Goal: Task Accomplishment & Management: Use online tool/utility

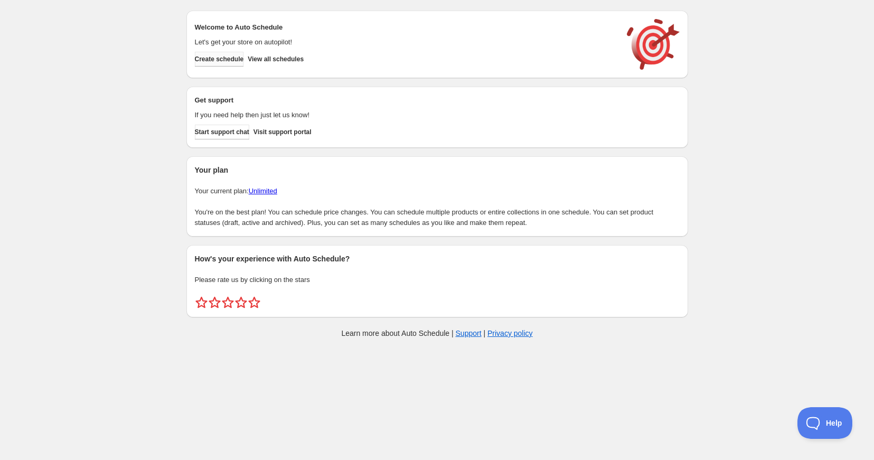
click at [227, 60] on span "Create schedule" at bounding box center [219, 59] width 49 height 8
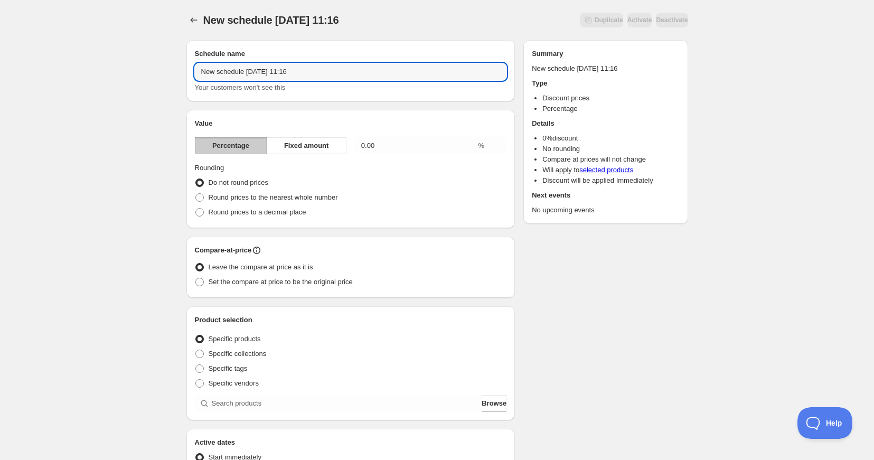
drag, startPoint x: 319, startPoint y: 71, endPoint x: 162, endPoint y: 59, distance: 157.9
click at [164, 60] on div "New schedule [DATE] 11:16. This page is ready New schedule [DATE] 11:16 Duplica…" at bounding box center [437, 391] width 874 height 782
type input "August Sale 25 40% Off"
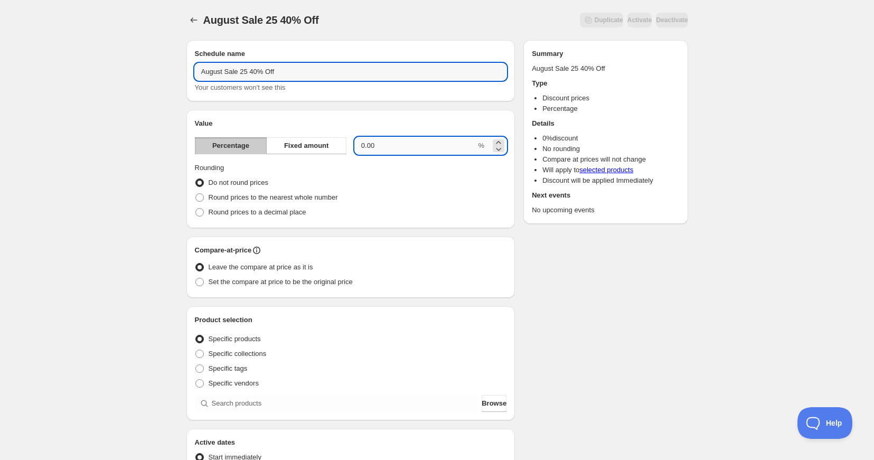
click at [387, 146] on input "0.00" at bounding box center [416, 145] width 122 height 17
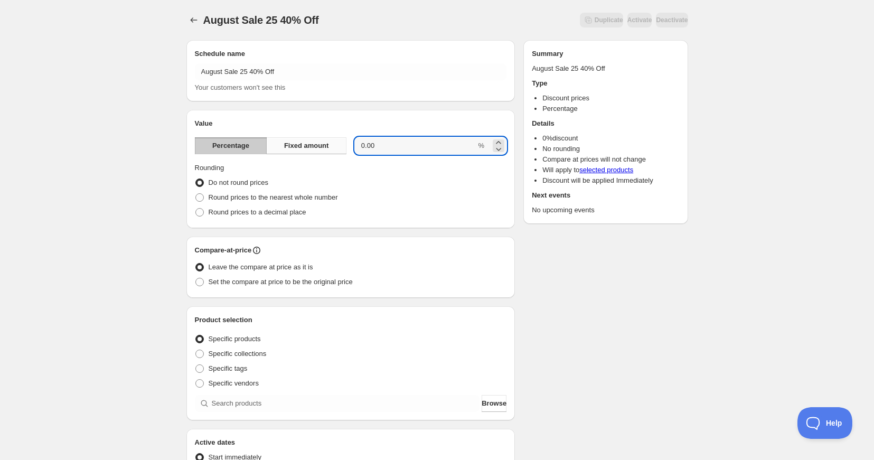
drag, startPoint x: 376, startPoint y: 146, endPoint x: 338, endPoint y: 145, distance: 38.6
click at [338, 145] on div "Percentage Fixed amount 0.00 %" at bounding box center [351, 145] width 312 height 17
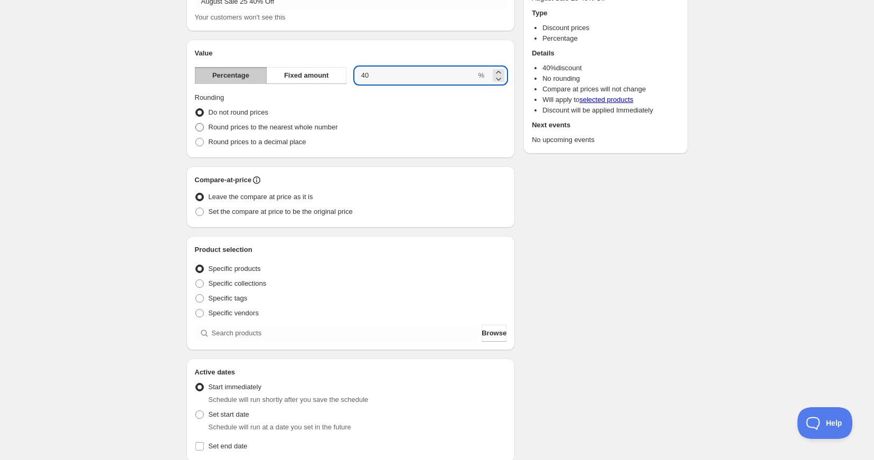
scroll to position [74, 0]
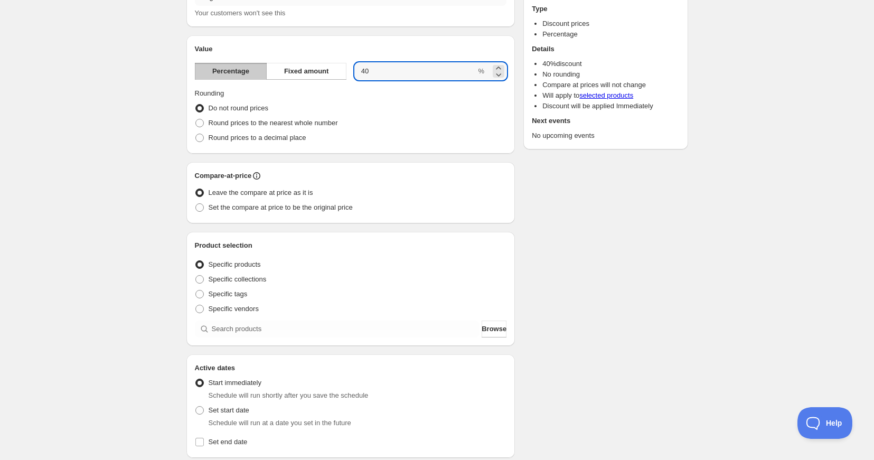
type input "40"
click at [199, 207] on span at bounding box center [199, 207] width 8 height 8
click at [196, 204] on input "Set the compare at price to be the original price" at bounding box center [195, 203] width 1 height 1
radio input "true"
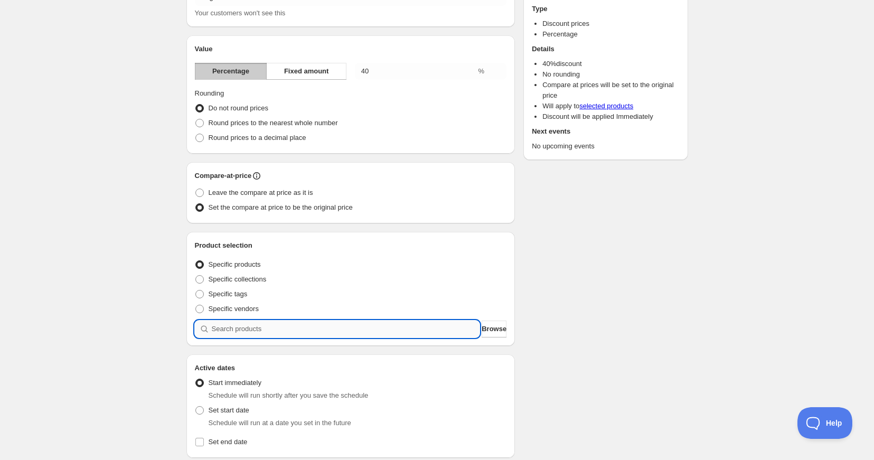
click at [227, 334] on input "search" at bounding box center [346, 329] width 268 height 17
type input "h"
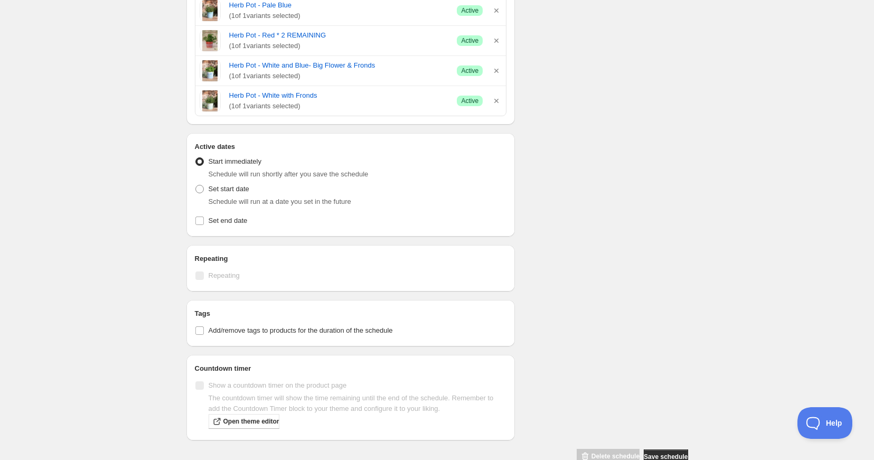
scroll to position [476, 0]
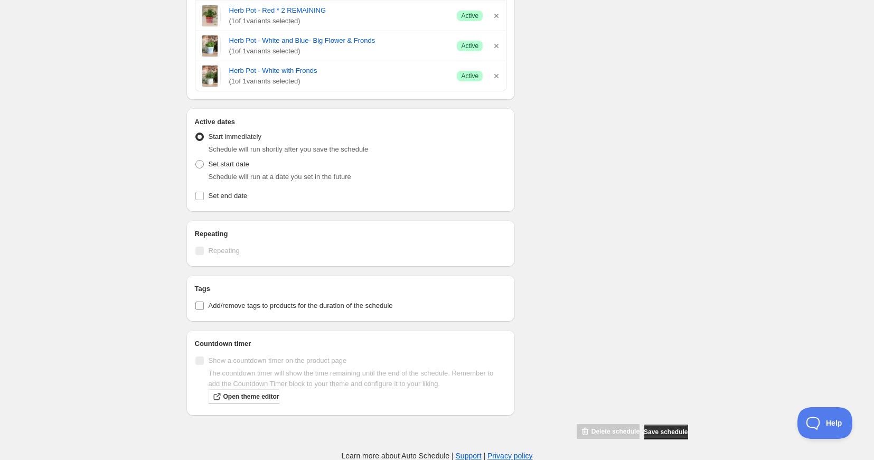
click at [200, 306] on input "Add/remove tags to products for the duration of the schedule" at bounding box center [199, 306] width 8 height 8
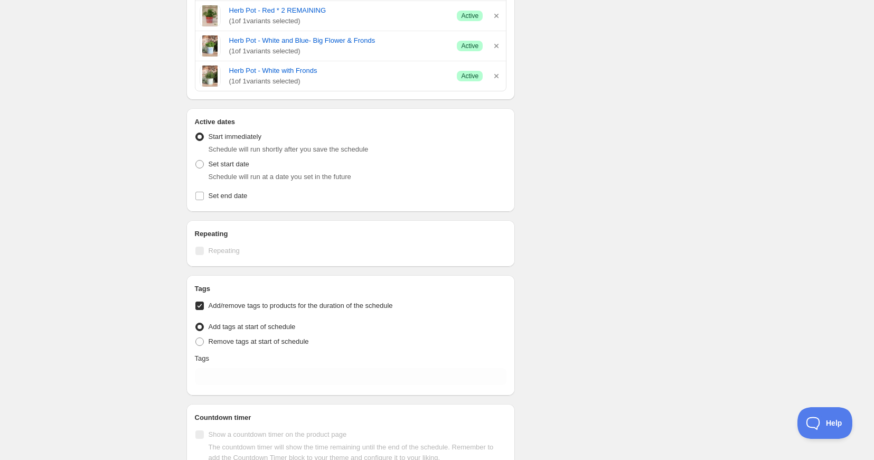
click at [200, 306] on input "Add/remove tags to products for the duration of the schedule" at bounding box center [199, 306] width 8 height 8
checkbox input "false"
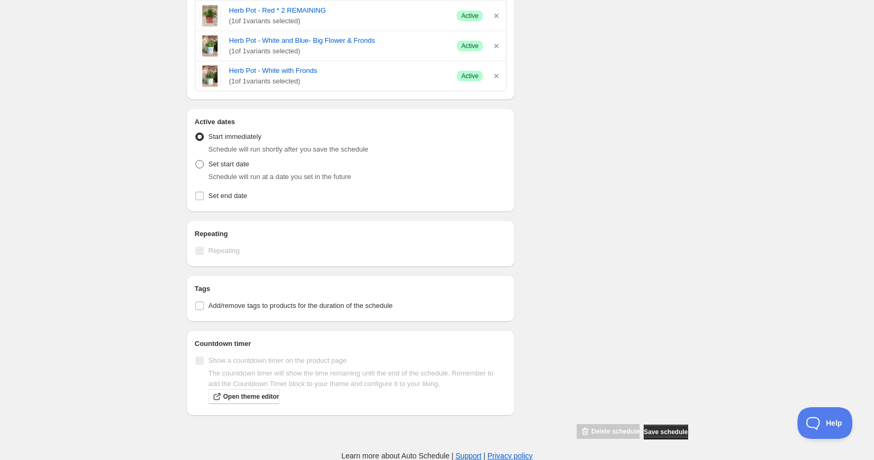
click at [199, 165] on span at bounding box center [199, 164] width 8 height 8
click at [196, 161] on input "Set start date" at bounding box center [195, 160] width 1 height 1
radio input "true"
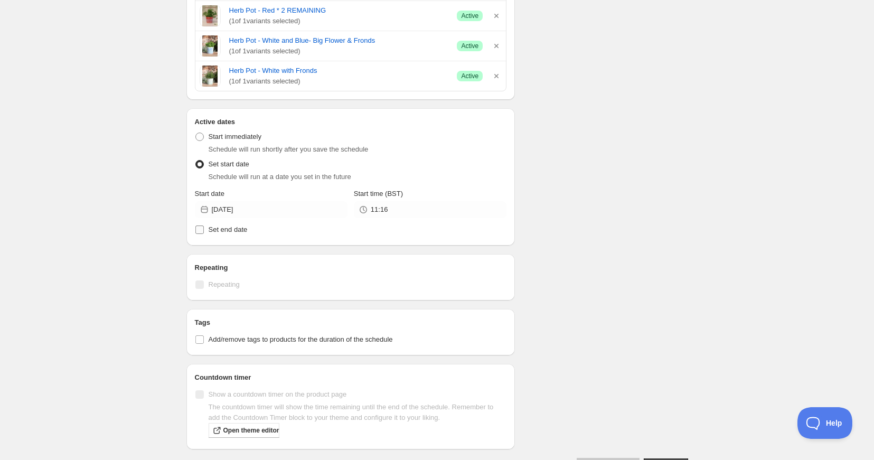
click at [200, 230] on input "Set end date" at bounding box center [199, 230] width 8 height 8
checkbox input "true"
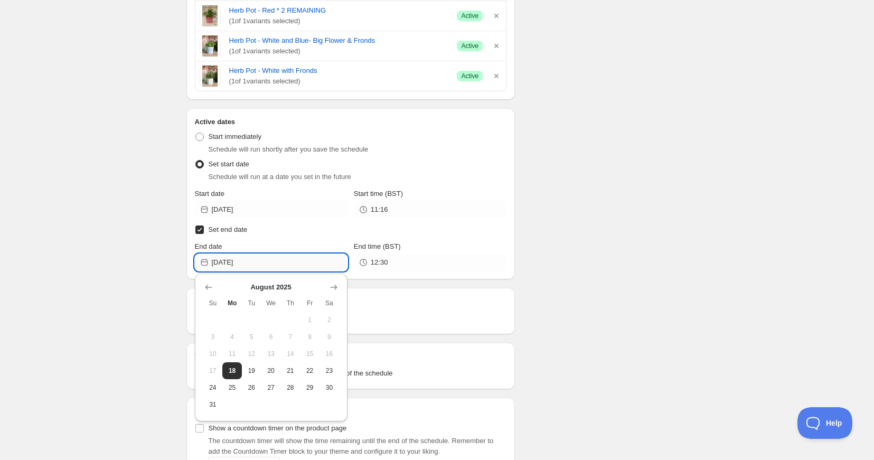
click at [328, 266] on input "[DATE]" at bounding box center [280, 262] width 136 height 17
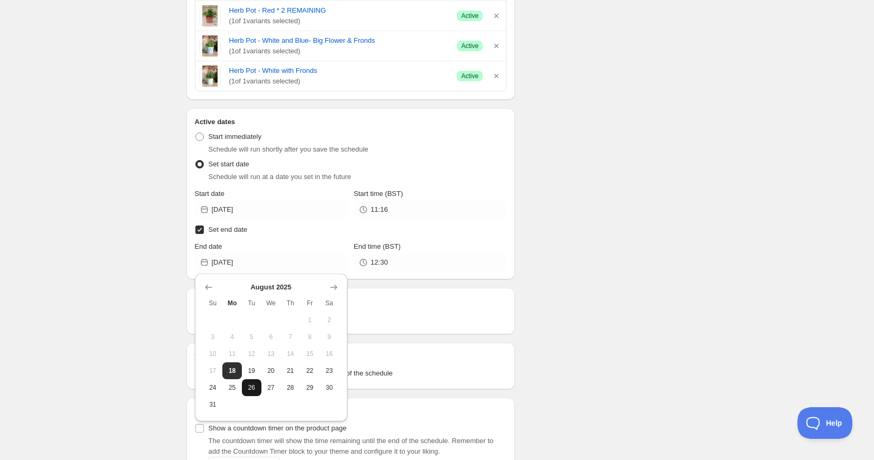
click at [259, 388] on button "26" at bounding box center [252, 387] width 20 height 17
type input "[DATE]"
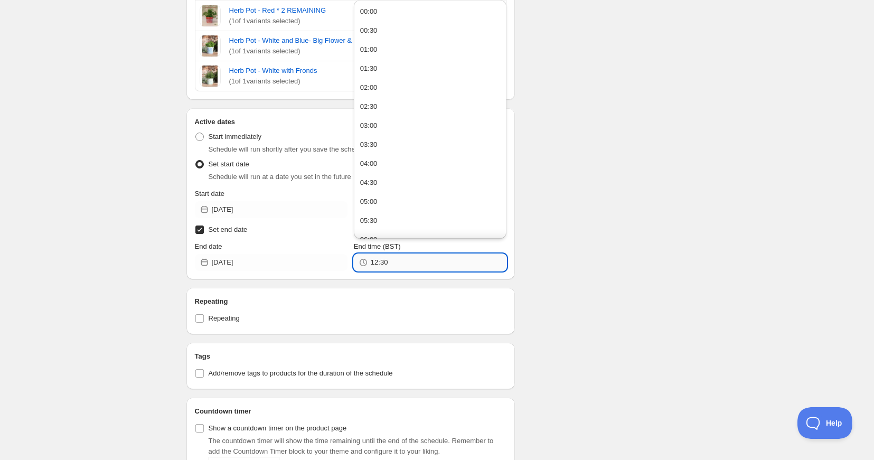
click at [393, 266] on input "12:30" at bounding box center [439, 262] width 136 height 17
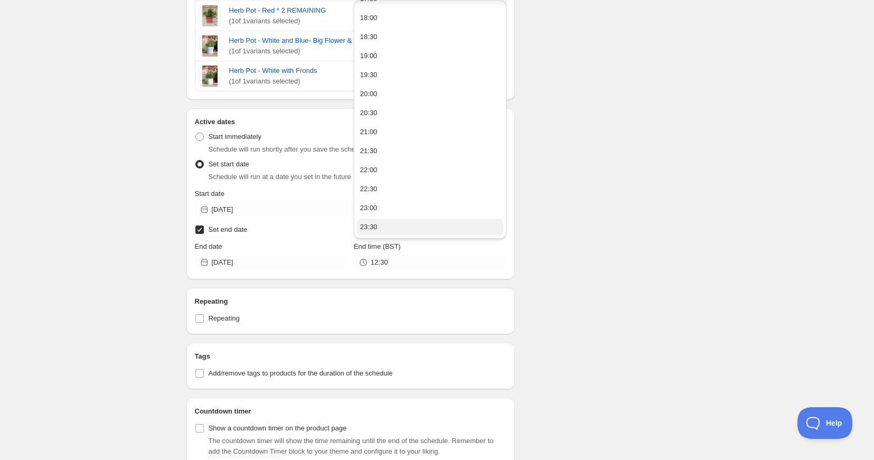
click at [377, 228] on div "23:30" at bounding box center [368, 227] width 17 height 11
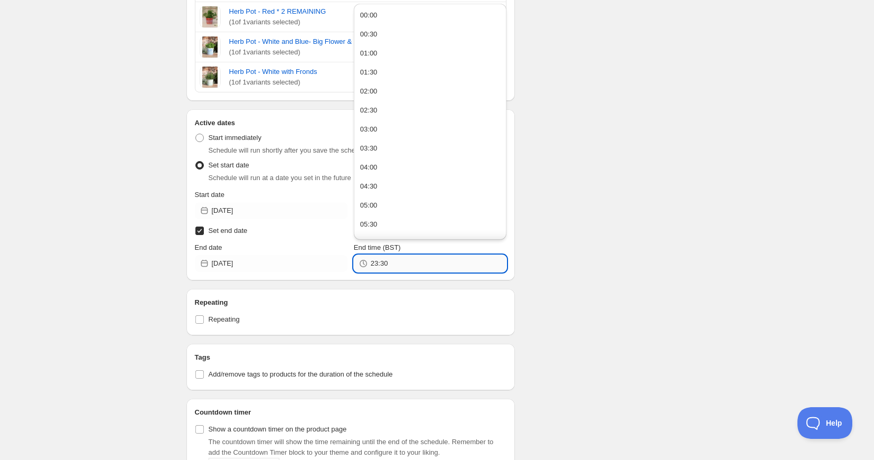
scroll to position [479, 0]
drag, startPoint x: 397, startPoint y: 264, endPoint x: 384, endPoint y: 263, distance: 13.7
click at [383, 264] on input "23:30" at bounding box center [439, 264] width 136 height 17
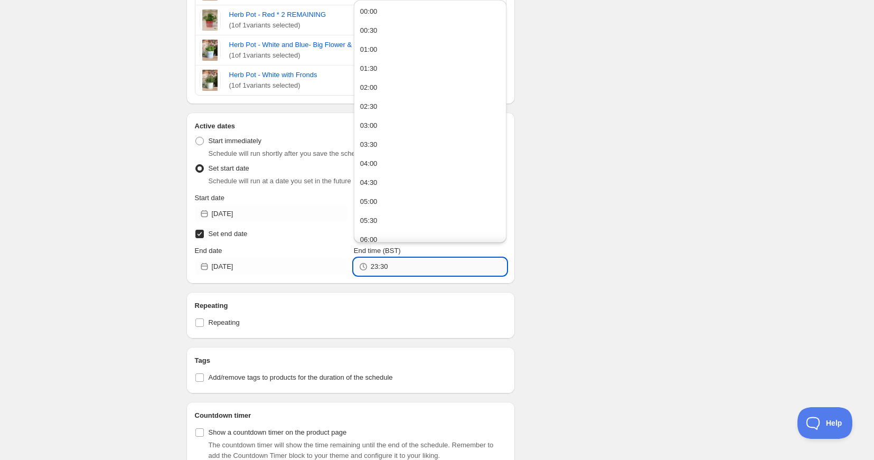
scroll to position [472, 0]
type input "23:59"
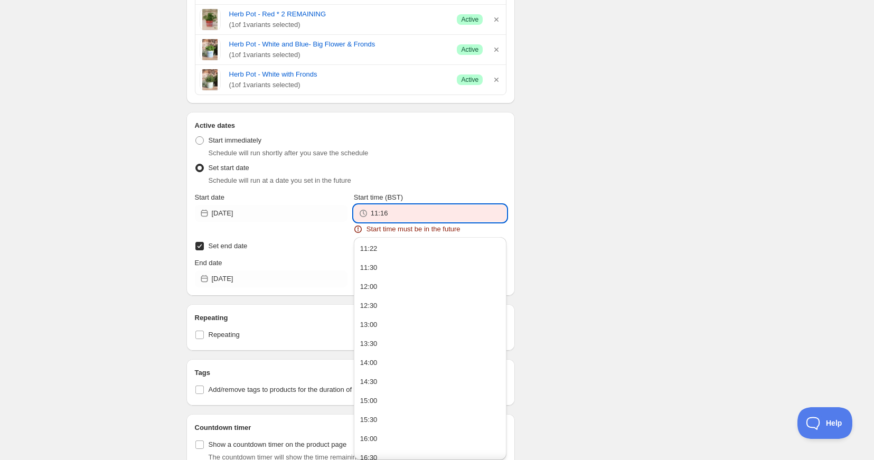
scroll to position [540, 0]
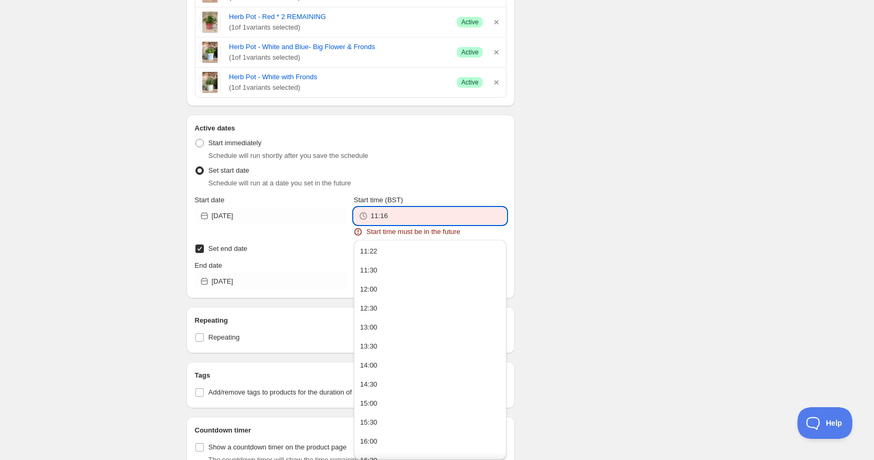
click at [415, 214] on input "11:16" at bounding box center [439, 216] width 136 height 17
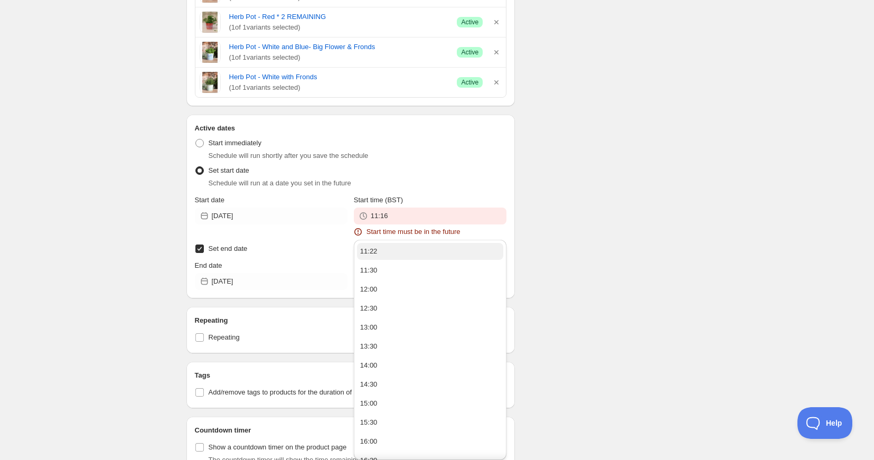
click at [371, 250] on div "11:22" at bounding box center [368, 251] width 17 height 11
type input "11:22"
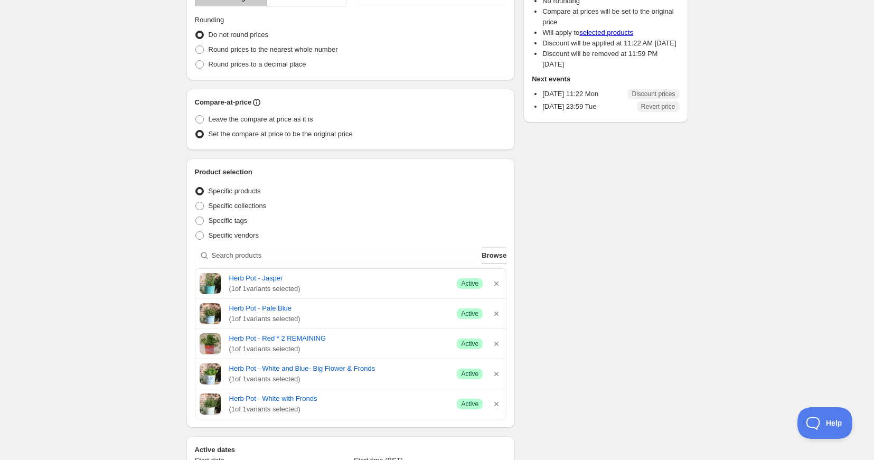
scroll to position [181, 0]
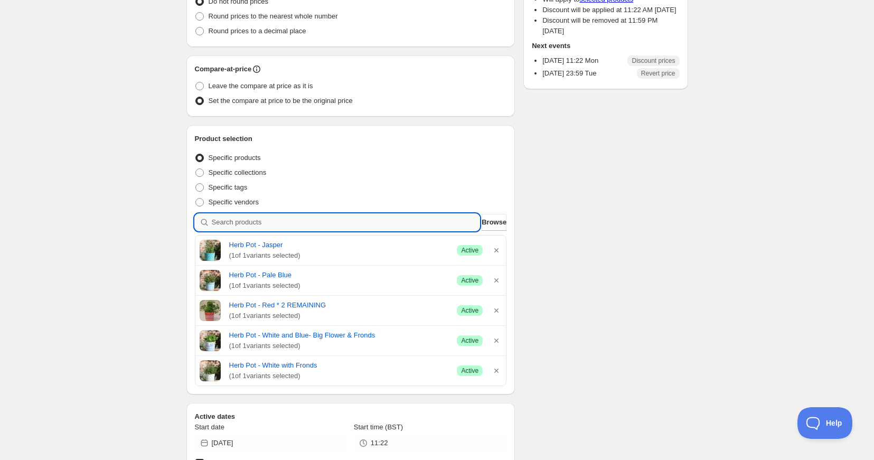
click at [260, 221] on input "search" at bounding box center [346, 222] width 268 height 17
type input "t"
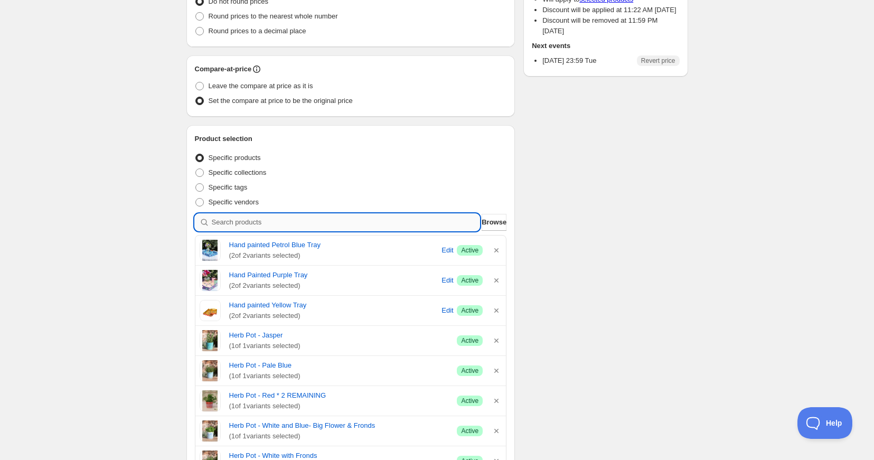
click at [230, 222] on input "search" at bounding box center [346, 222] width 268 height 17
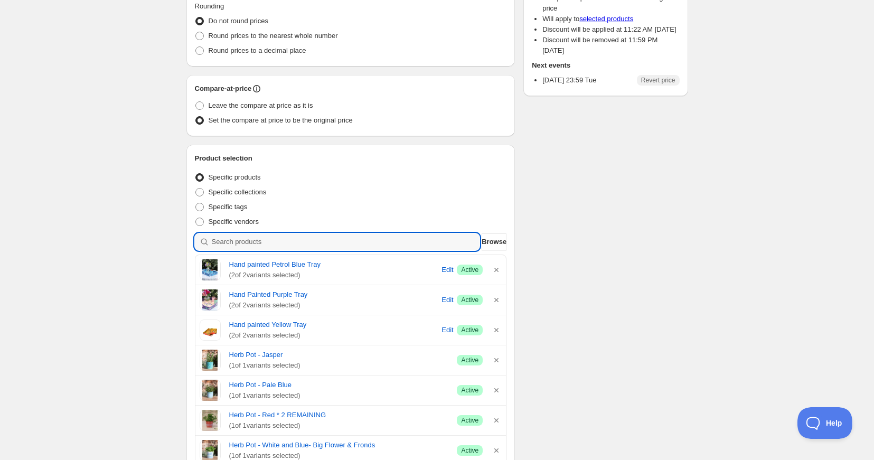
scroll to position [191, 0]
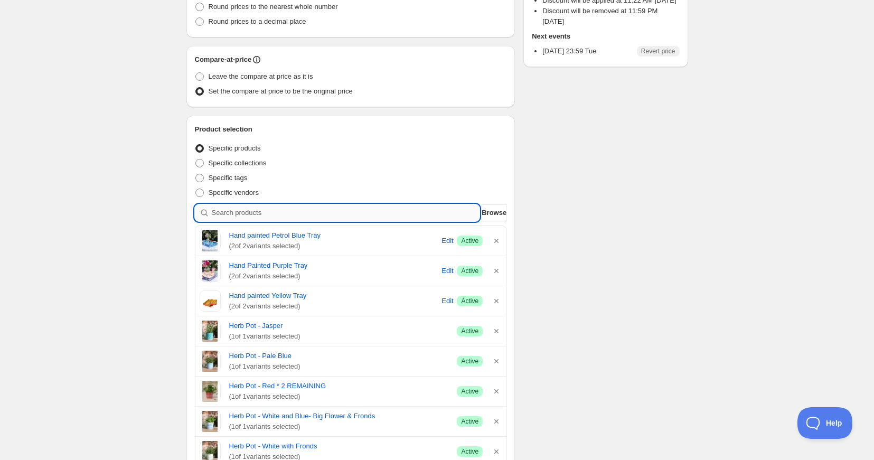
type input "b"
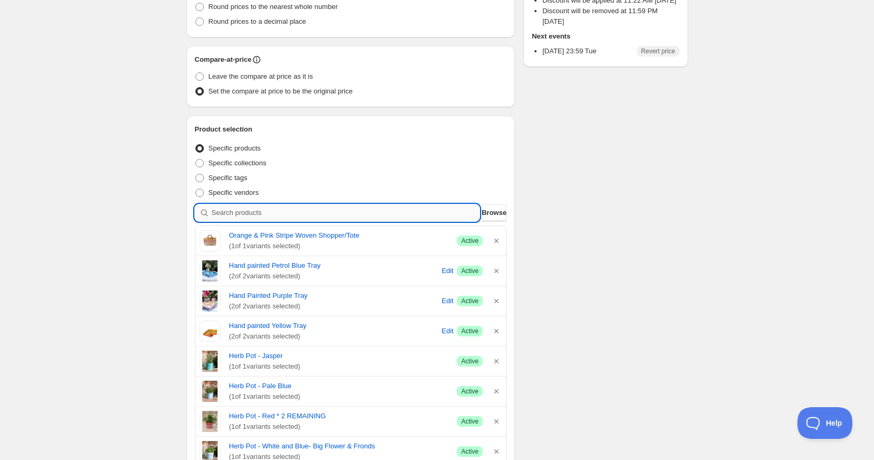
click at [235, 211] on input "search" at bounding box center [346, 212] width 268 height 17
type input "i"
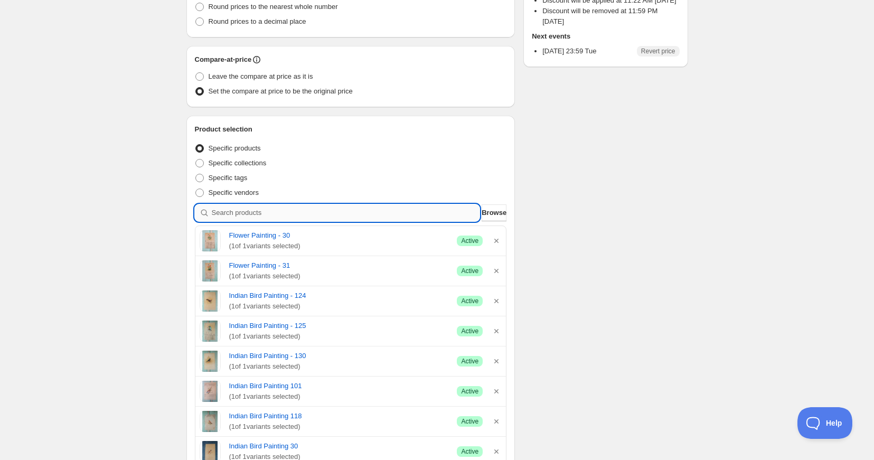
click at [251, 216] on input "search" at bounding box center [346, 212] width 268 height 17
type input "w"
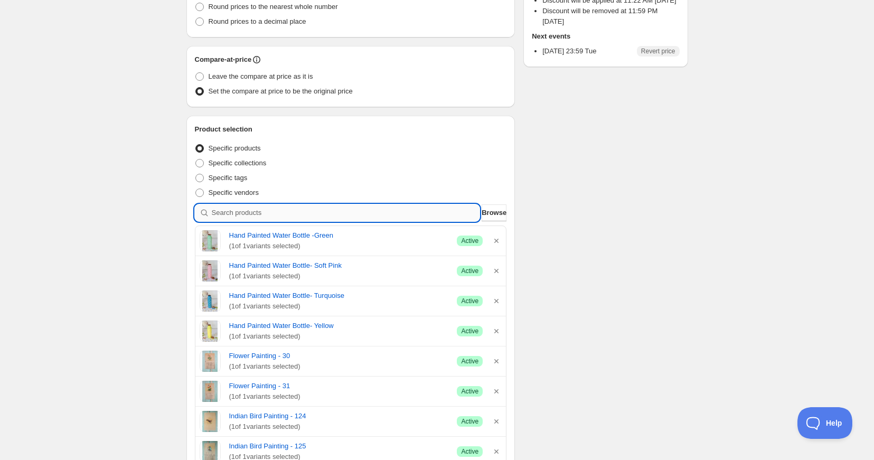
click at [242, 213] on input "search" at bounding box center [346, 212] width 268 height 17
type input "W"
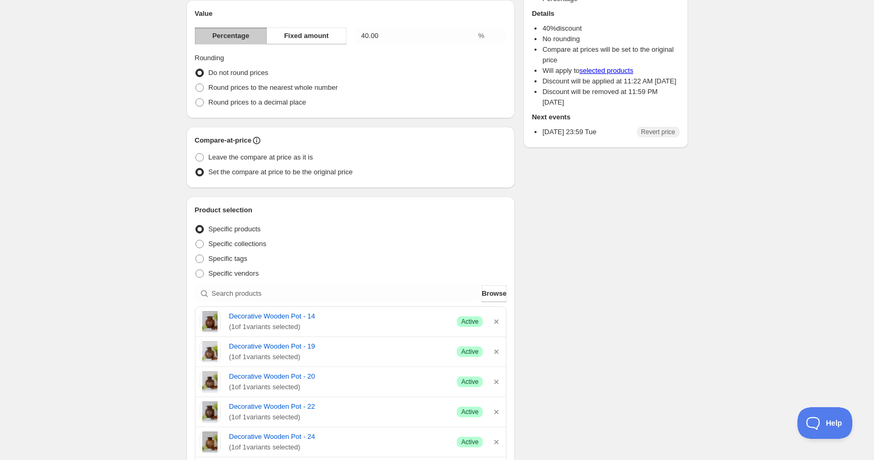
scroll to position [0, 0]
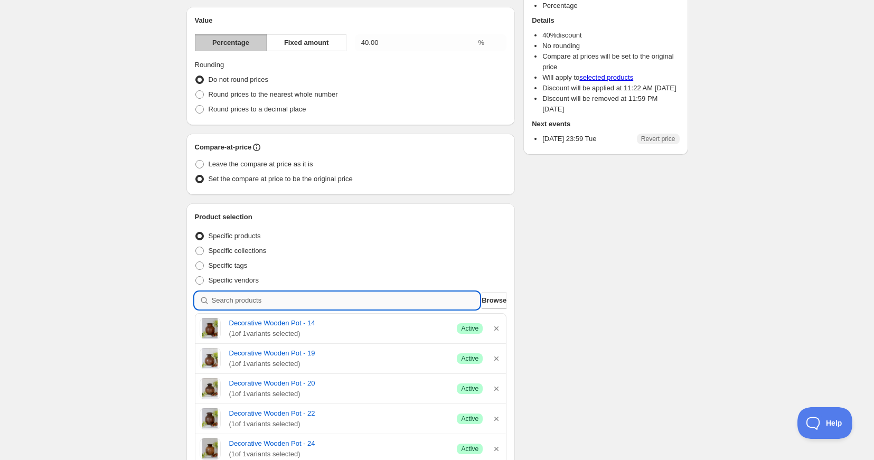
click at [241, 300] on input "search" at bounding box center [346, 300] width 268 height 17
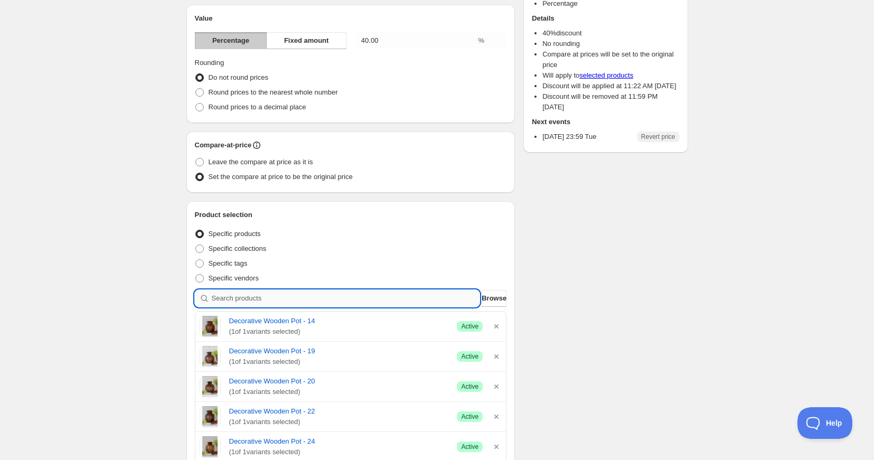
type input "p"
click at [255, 300] on input "search" at bounding box center [346, 298] width 268 height 17
type input "l"
click at [250, 295] on input "search" at bounding box center [346, 298] width 268 height 17
type input "i"
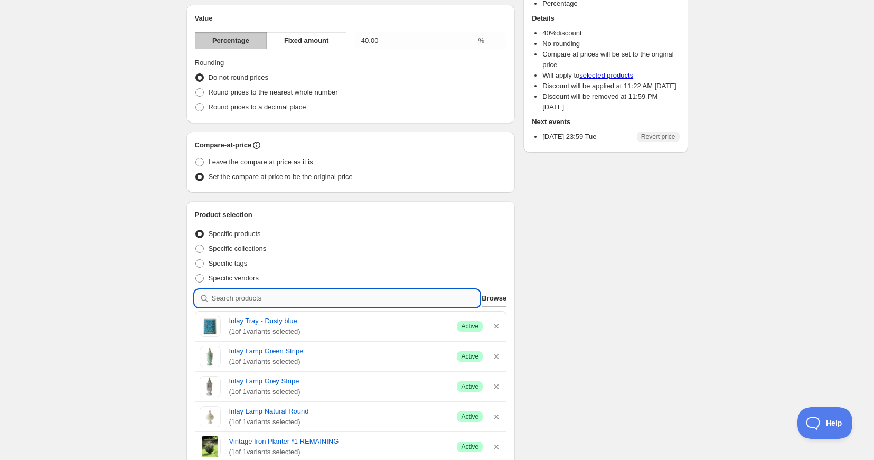
click at [242, 299] on input "search" at bounding box center [346, 298] width 268 height 17
type input "I"
click at [232, 299] on input "search" at bounding box center [346, 298] width 268 height 17
type input "k"
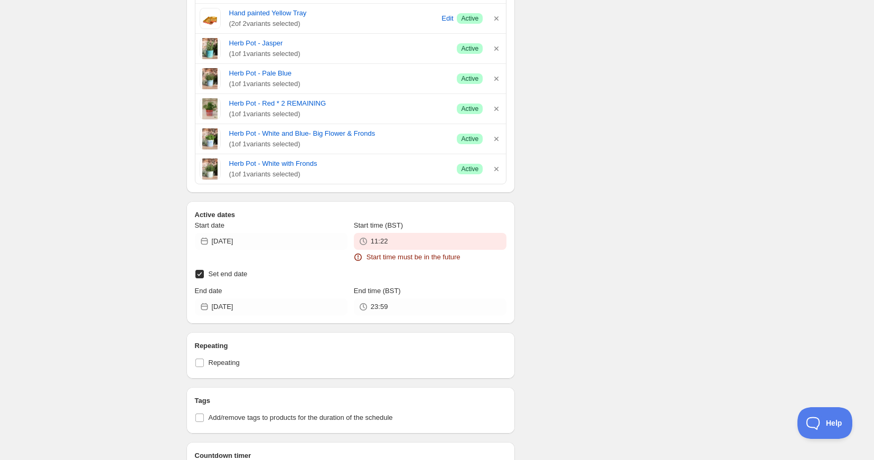
scroll to position [2545, 0]
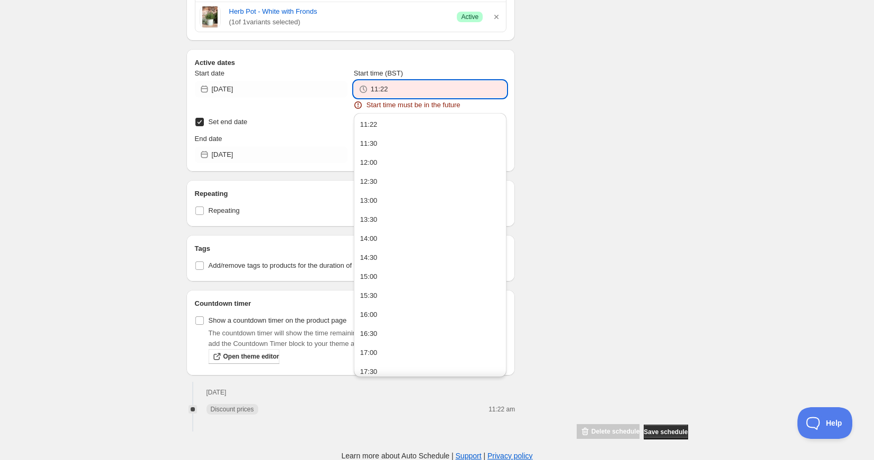
click at [397, 92] on input "11:22" at bounding box center [439, 89] width 136 height 17
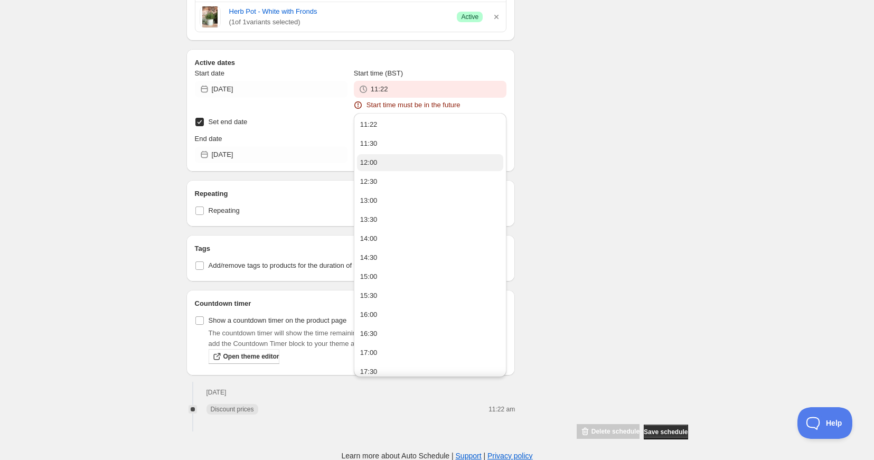
click at [372, 163] on div "12:00" at bounding box center [368, 162] width 17 height 11
type input "12:00"
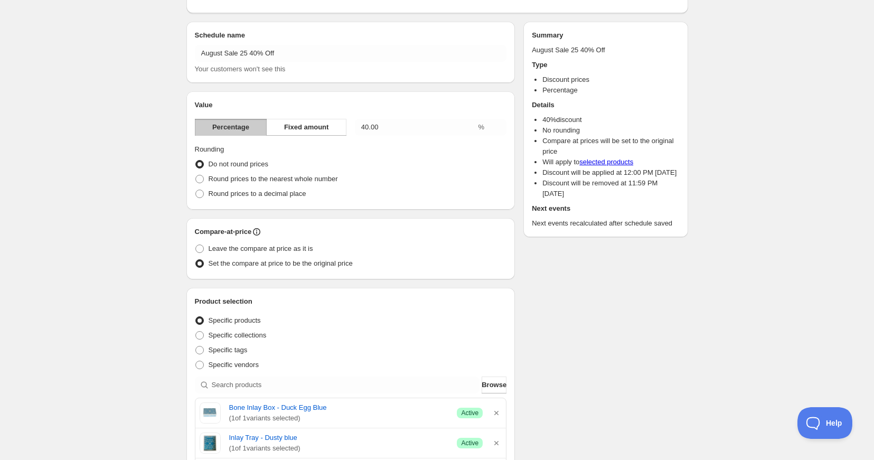
scroll to position [0, 0]
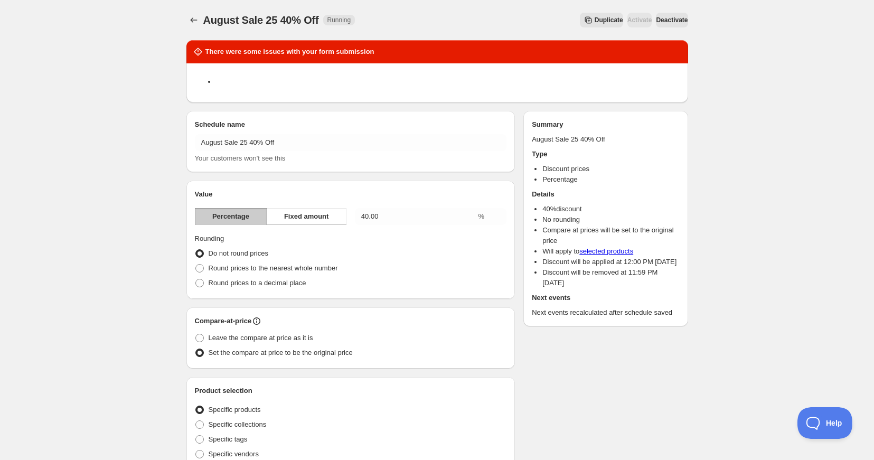
click at [216, 83] on li at bounding box center [448, 82] width 464 height 11
click at [193, 20] on icon "Schedules" at bounding box center [194, 20] width 11 height 11
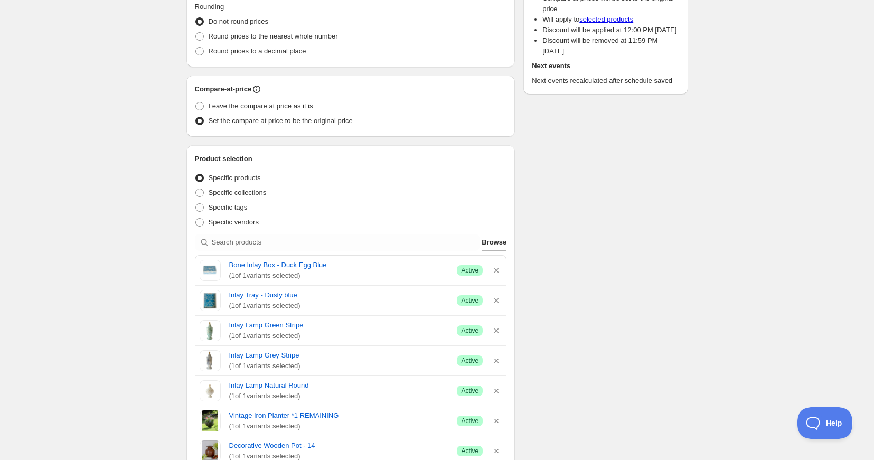
scroll to position [230, 0]
